Goal: Task Accomplishment & Management: Manage account settings

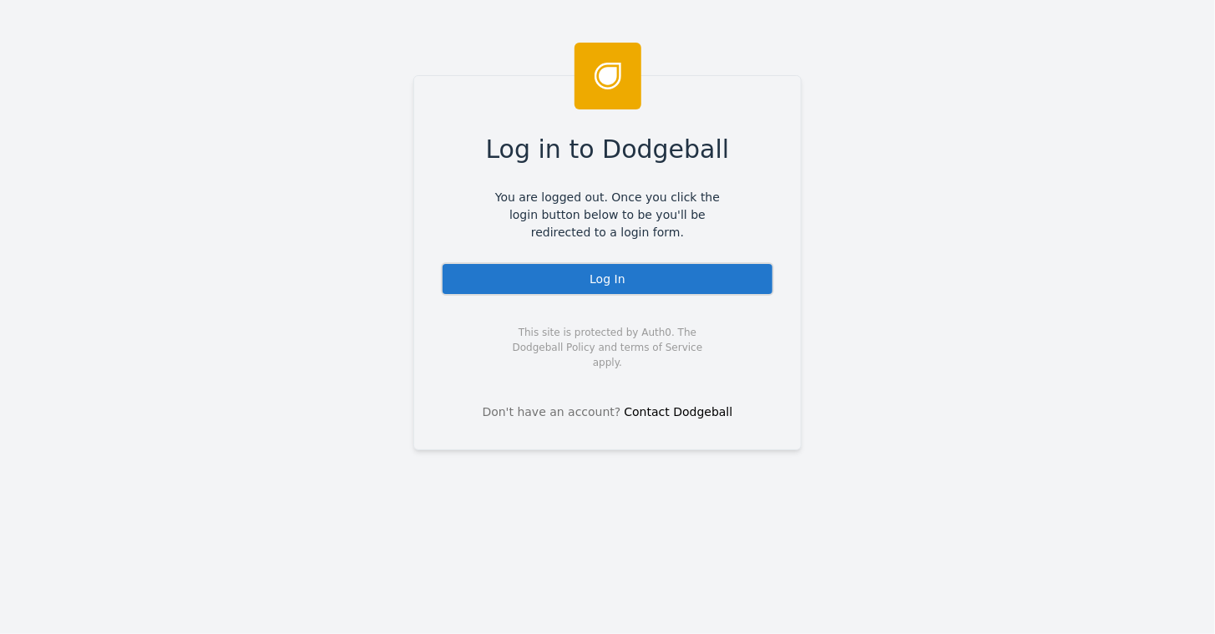
click at [608, 265] on div "Log In" at bounding box center [607, 278] width 333 height 33
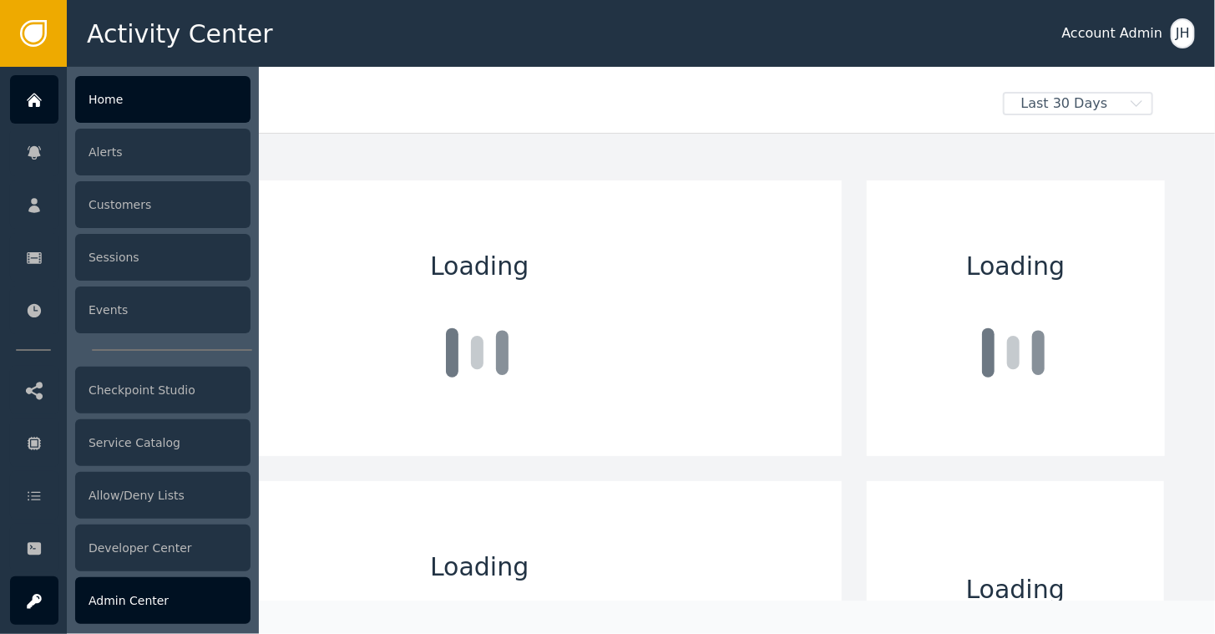
click at [132, 601] on div "Admin Center" at bounding box center [162, 600] width 175 height 47
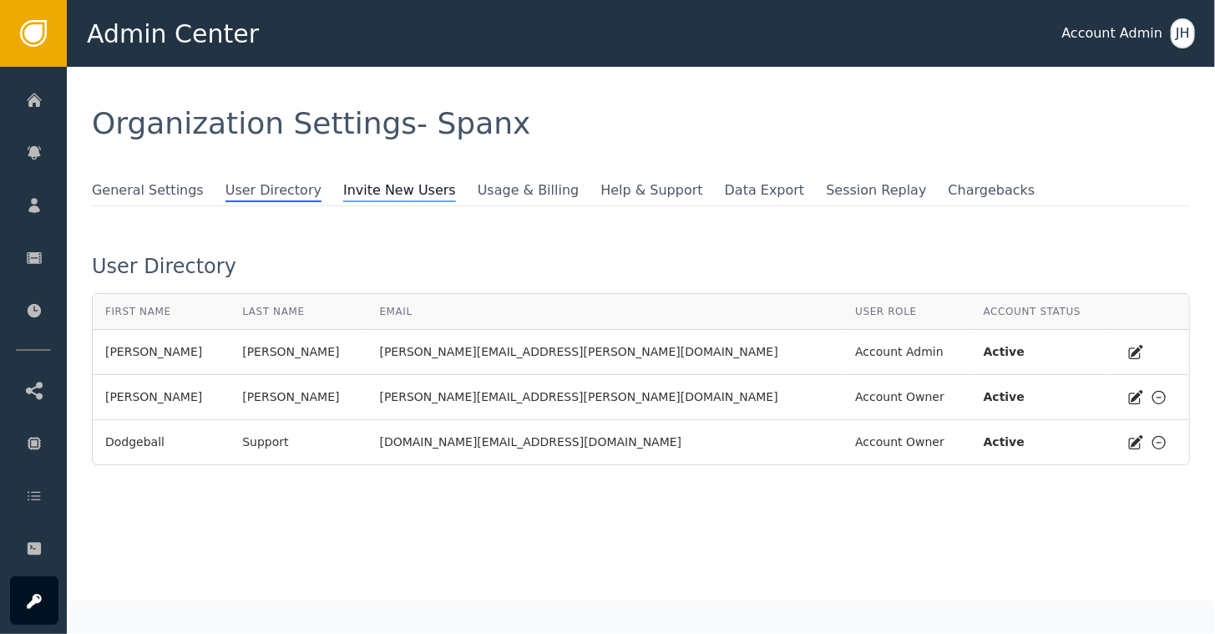
click at [361, 191] on span "Invite New Users" at bounding box center [399, 191] width 113 height 22
